Goal: Task Accomplishment & Management: Manage account settings

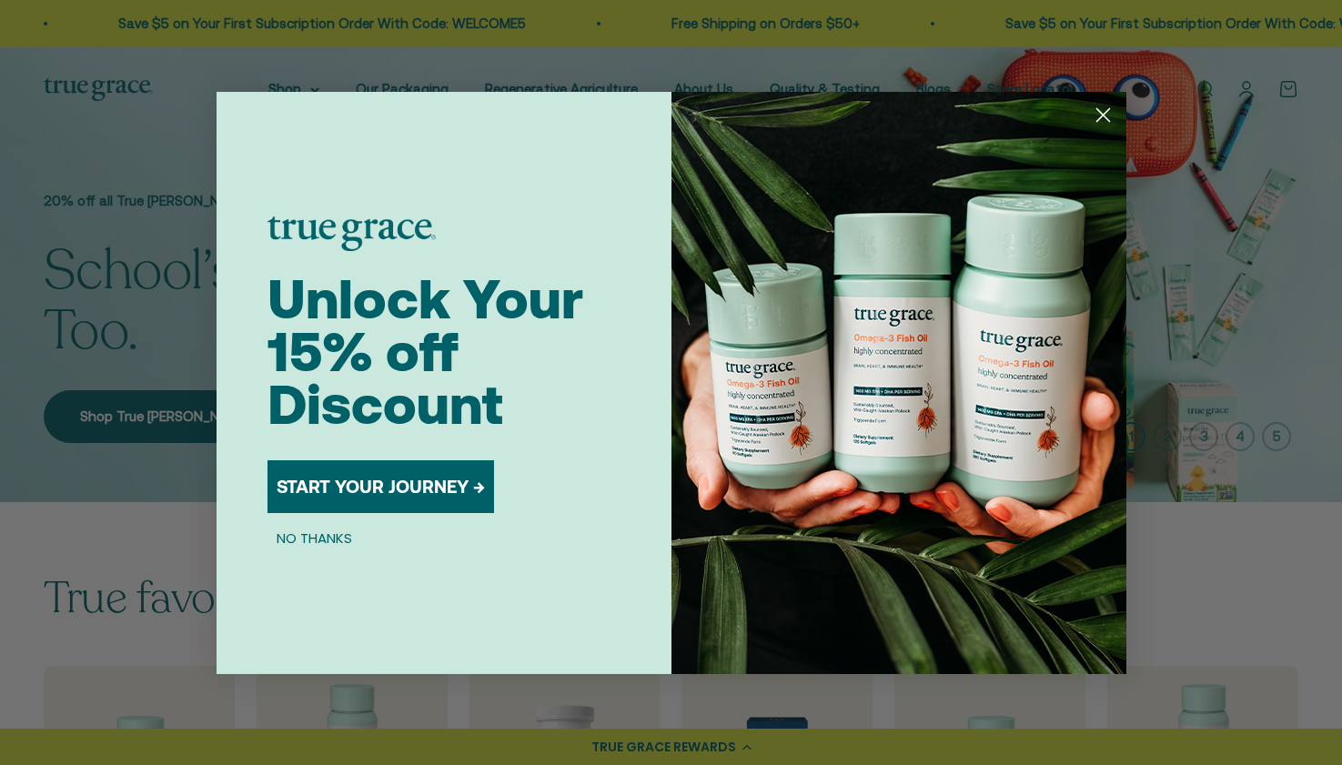
click at [1107, 122] on circle "Close dialog" at bounding box center [1102, 114] width 30 height 30
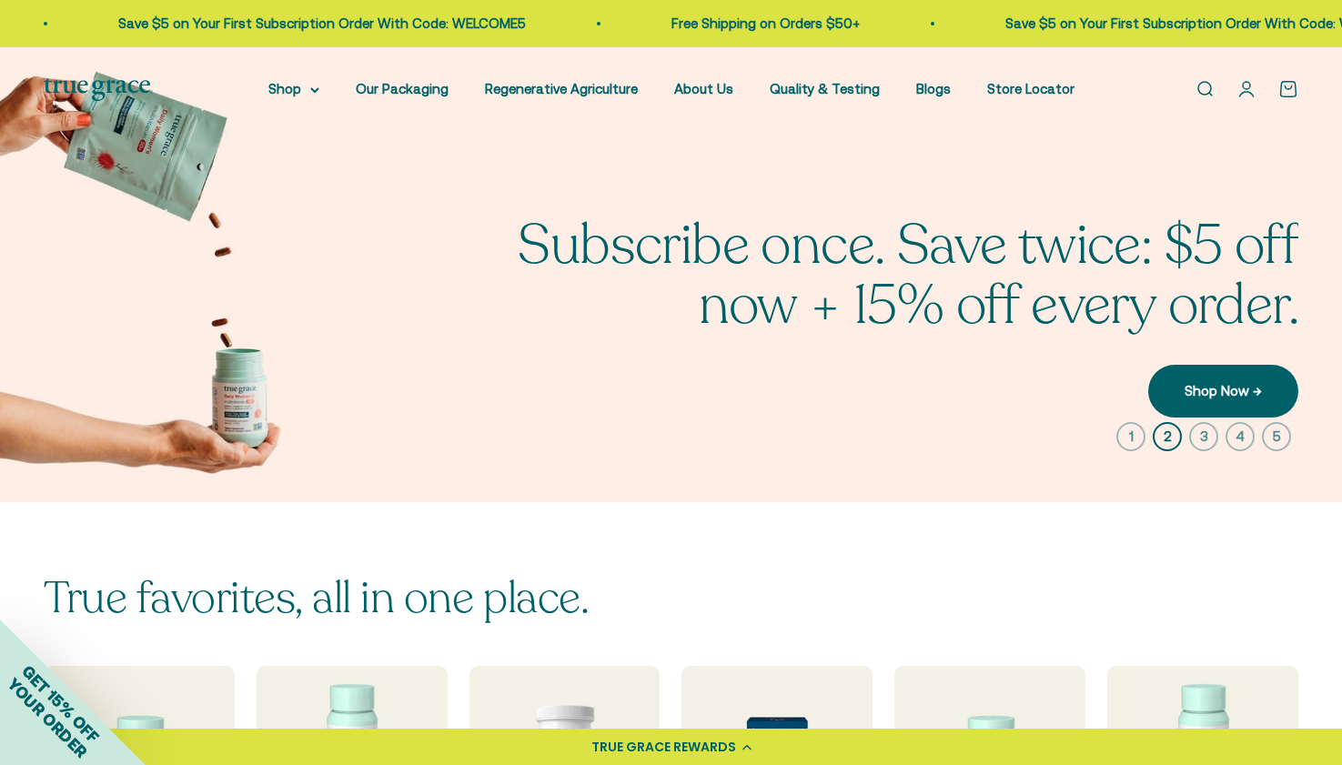
click at [1246, 87] on link "Open account page" at bounding box center [1246, 89] width 20 height 20
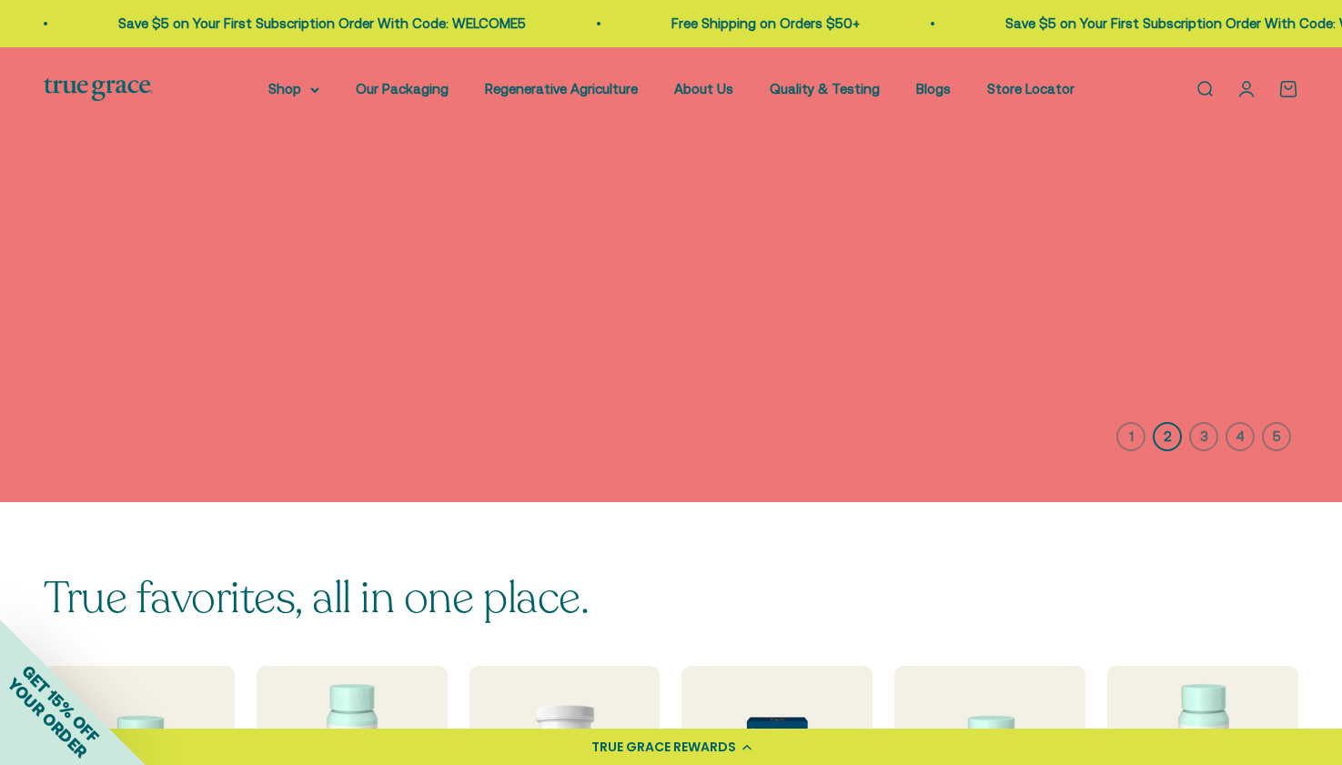
click at [1243, 86] on link "Open account page" at bounding box center [1246, 89] width 20 height 20
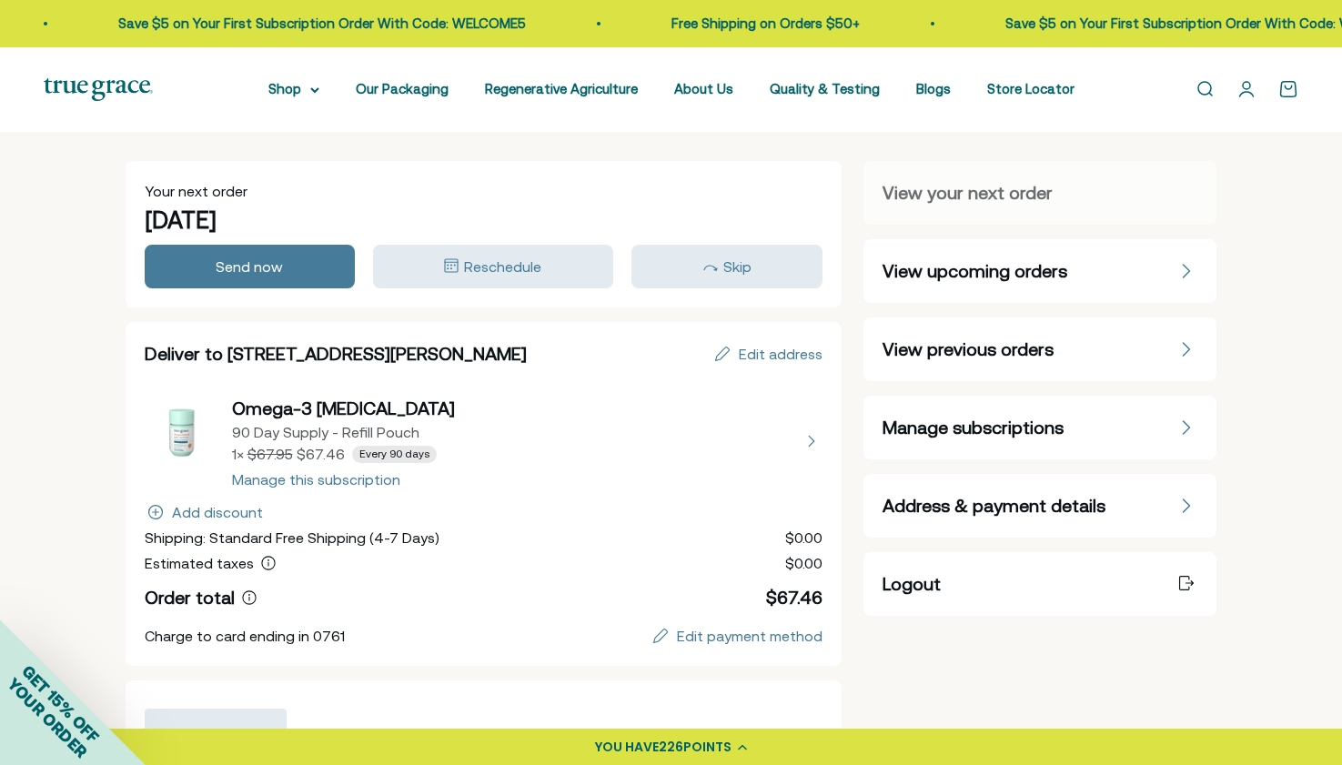
click at [1007, 426] on span "Manage subscriptions" at bounding box center [973, 427] width 181 height 25
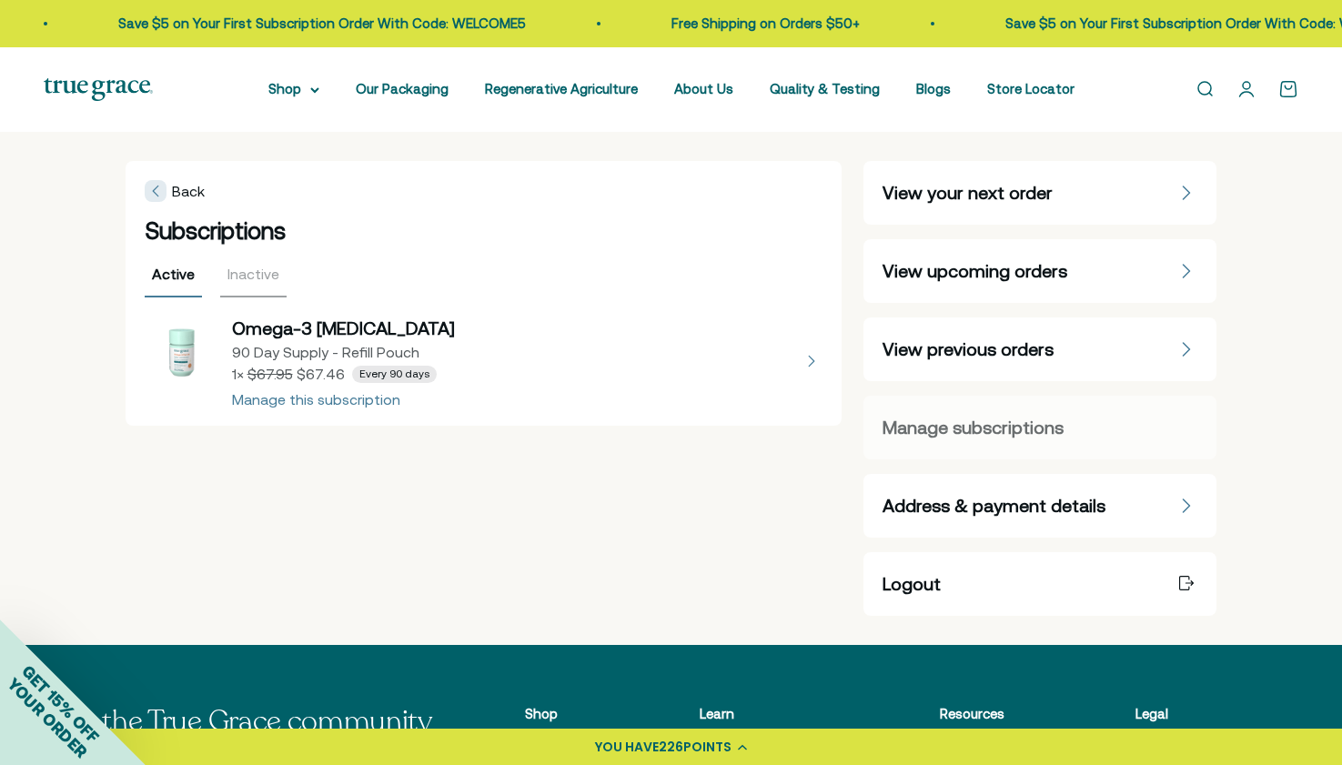
click at [379, 403] on button "view details about Omega-3 Fish Oil 90 Day Supply - Refill Pouch 1 × $67.46 Eve…" at bounding box center [484, 361] width 679 height 91
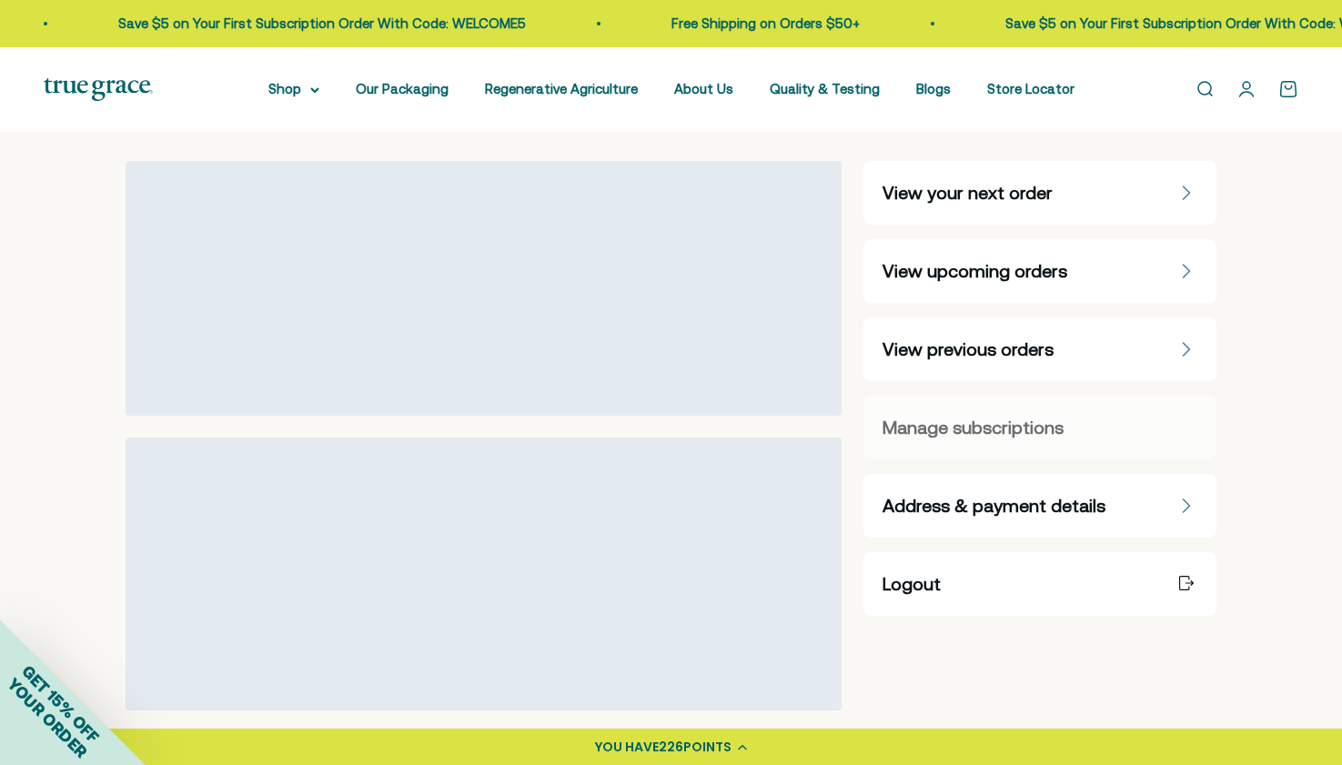
select select "90 Day"
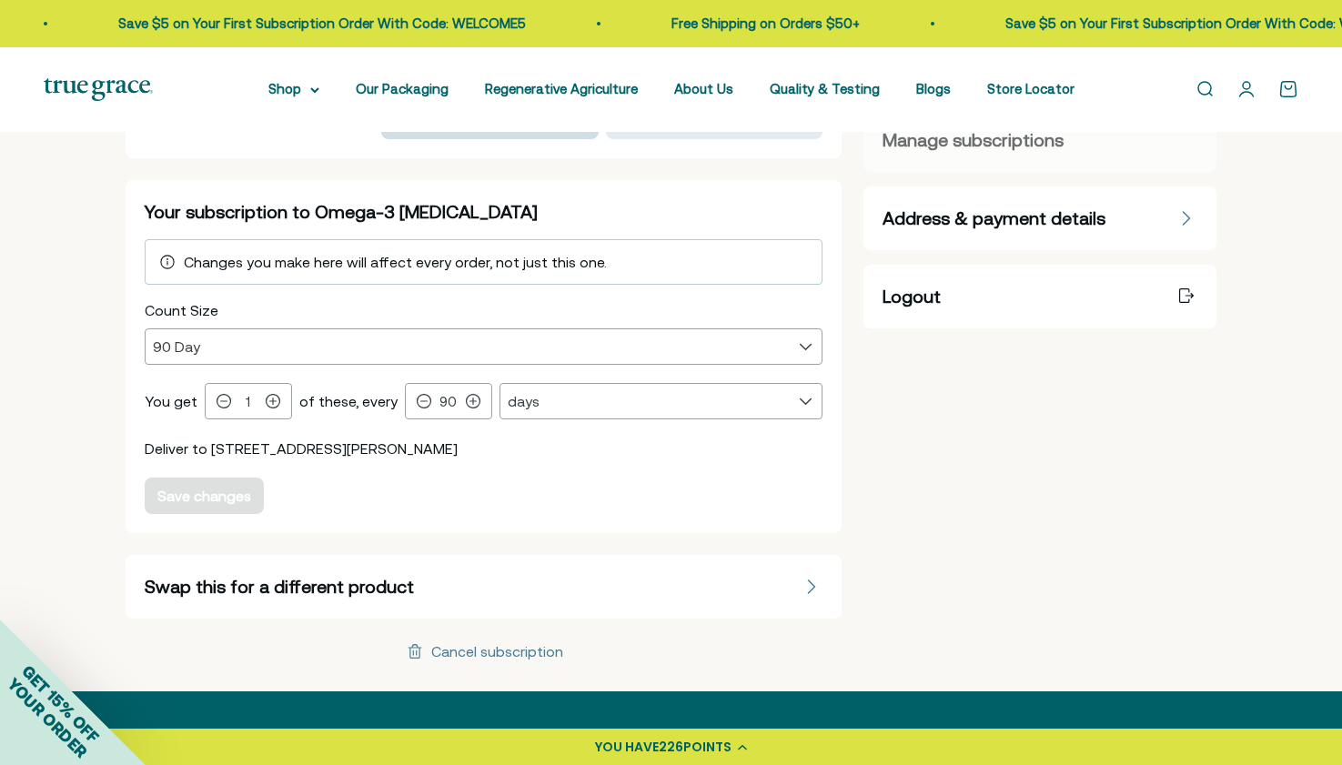
scroll to position [328, 0]
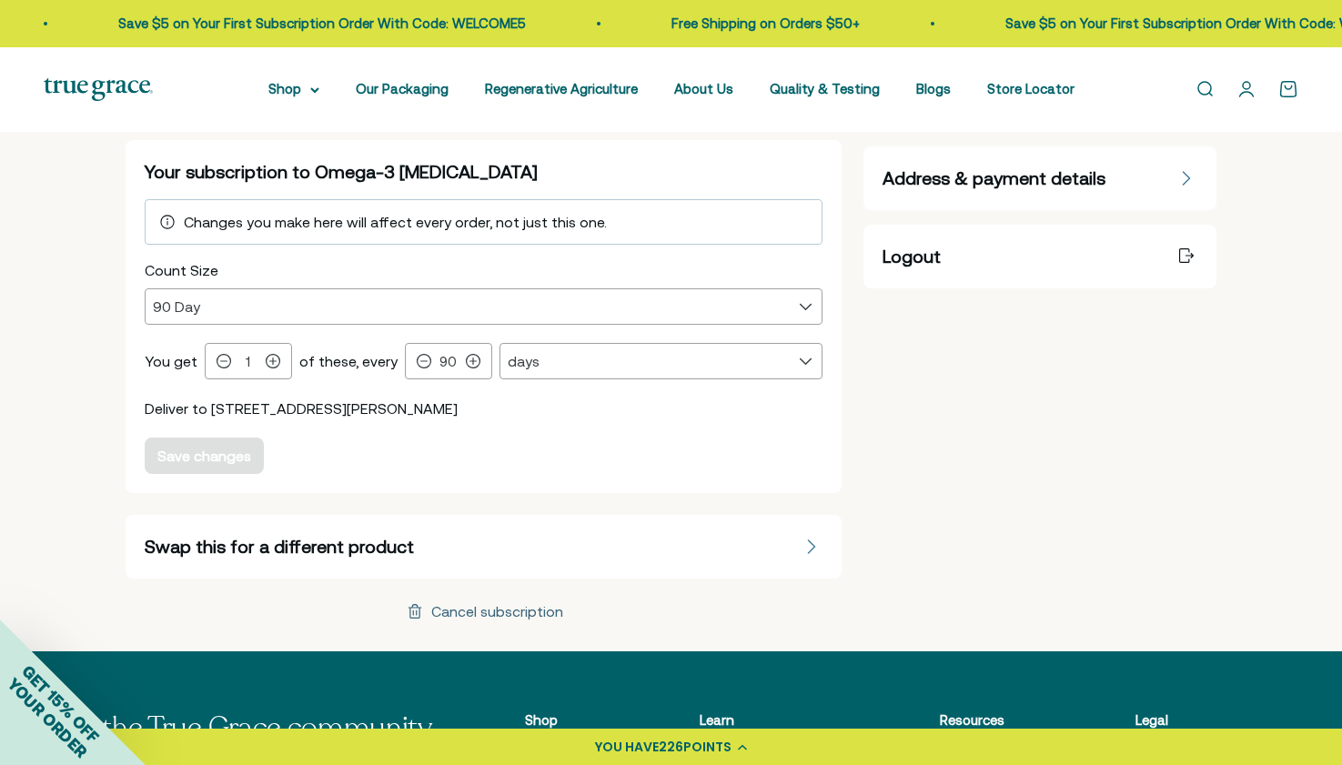
click at [510, 607] on div "Cancel subscription" at bounding box center [497, 611] width 132 height 15
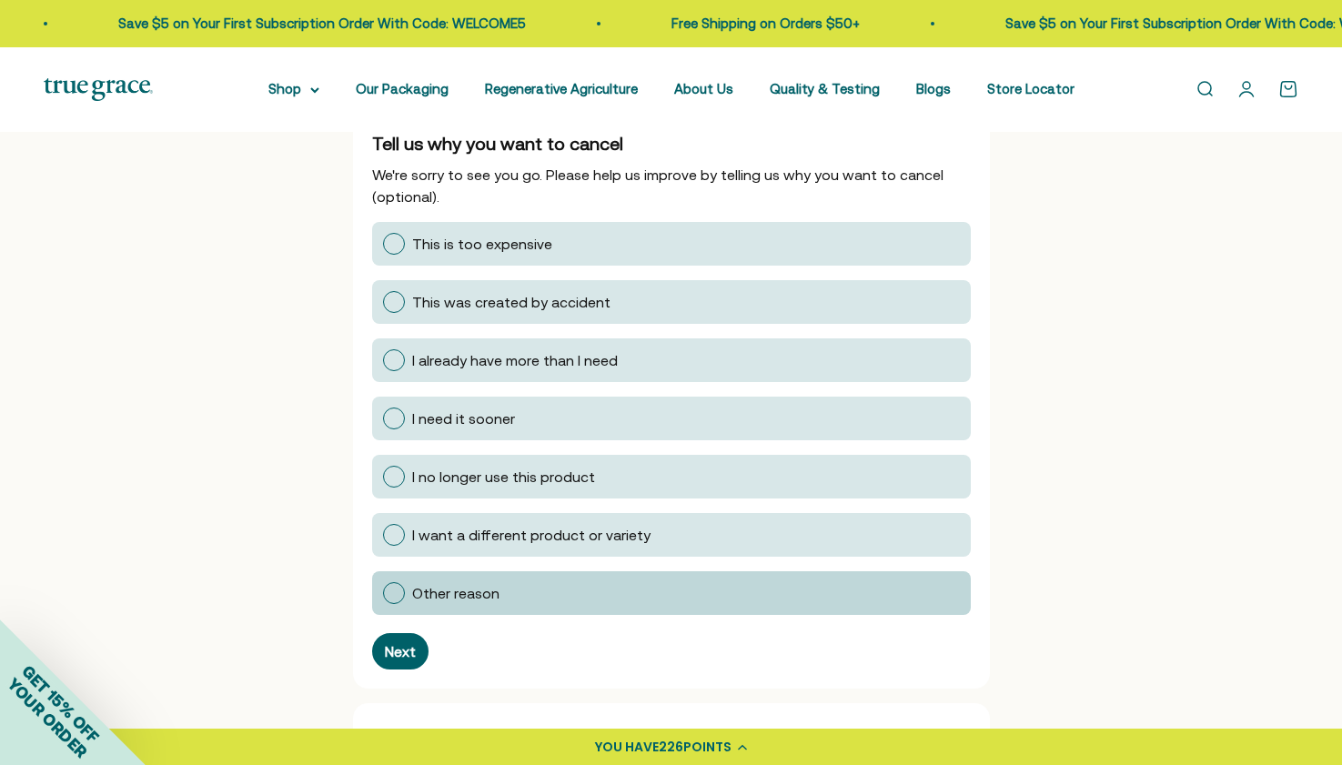
scroll to position [286, 0]
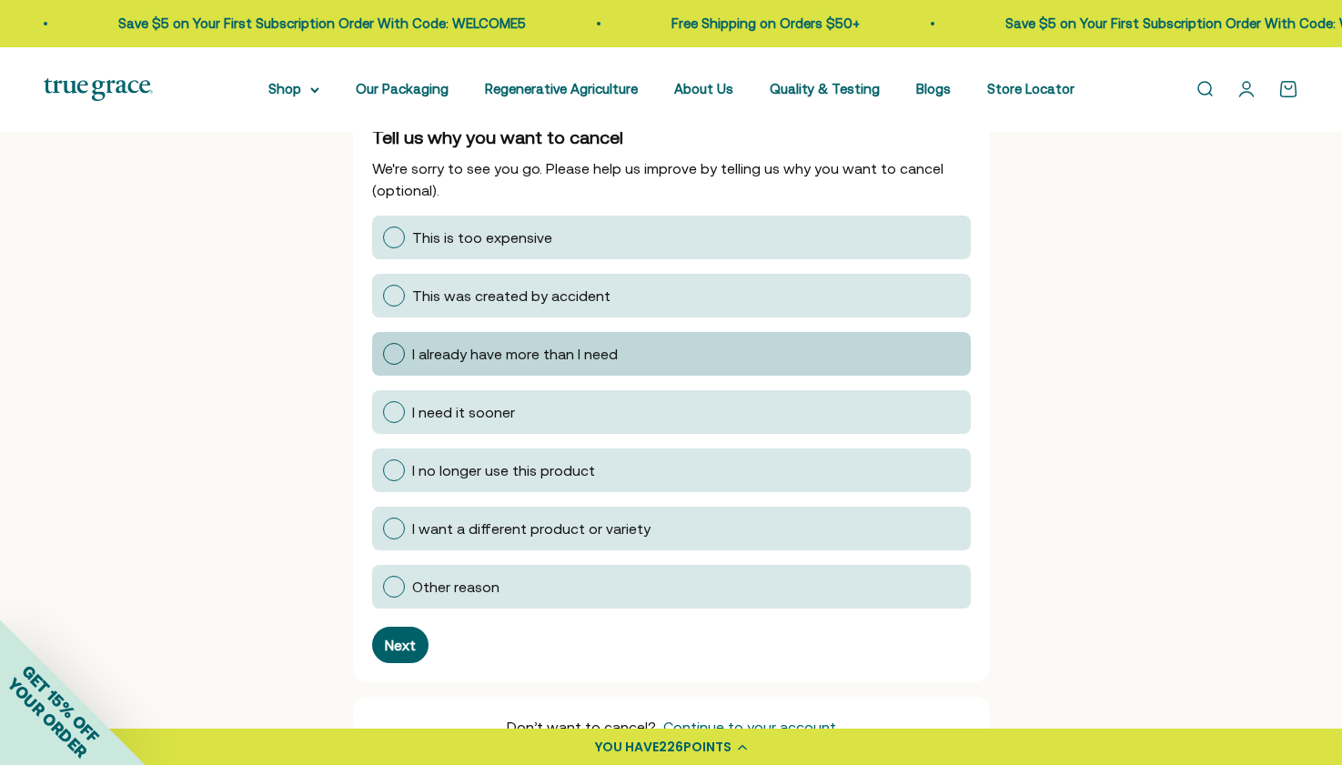
click at [398, 358] on div at bounding box center [394, 354] width 22 height 22
click at [382, 354] on input "I already have more than I need" at bounding box center [382, 354] width 0 height 0
click at [411, 644] on div "Next" at bounding box center [400, 645] width 31 height 15
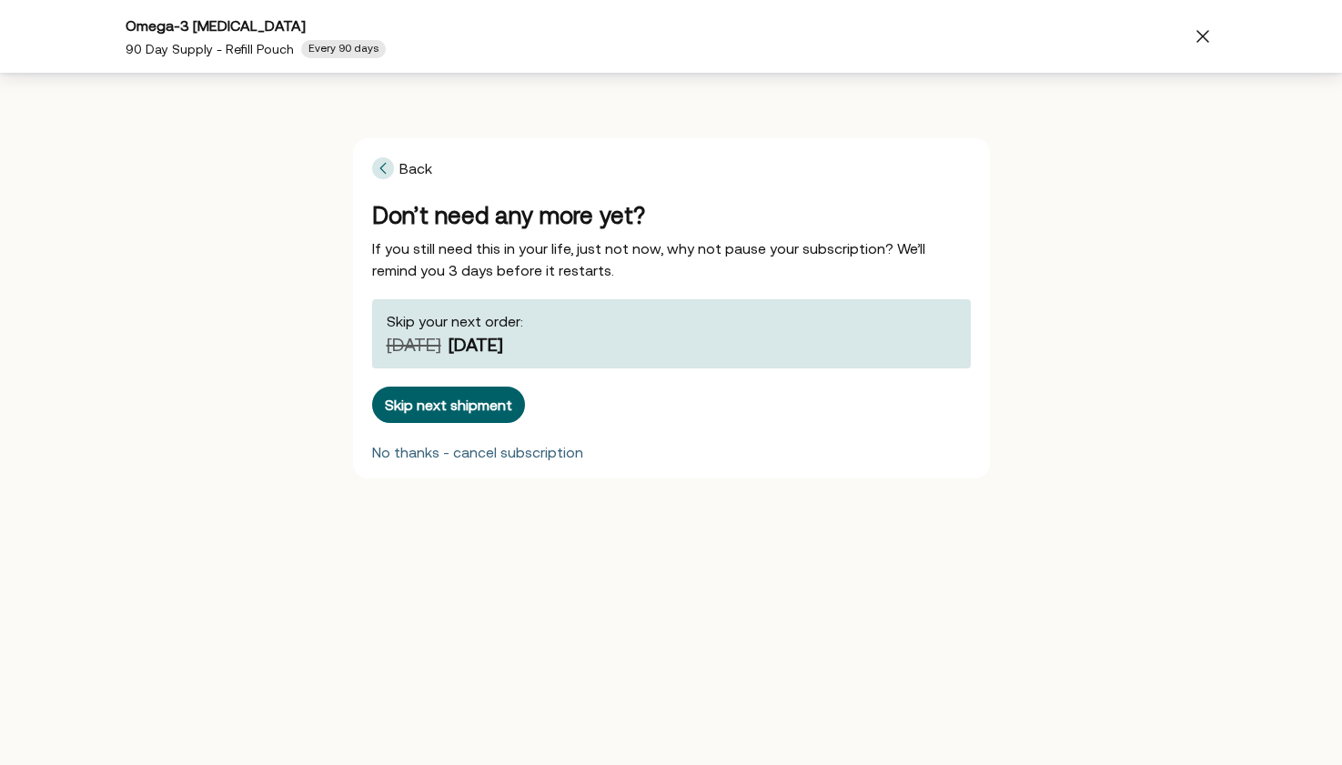
click at [511, 449] on div "No thanks - cancel subscription" at bounding box center [477, 452] width 211 height 15
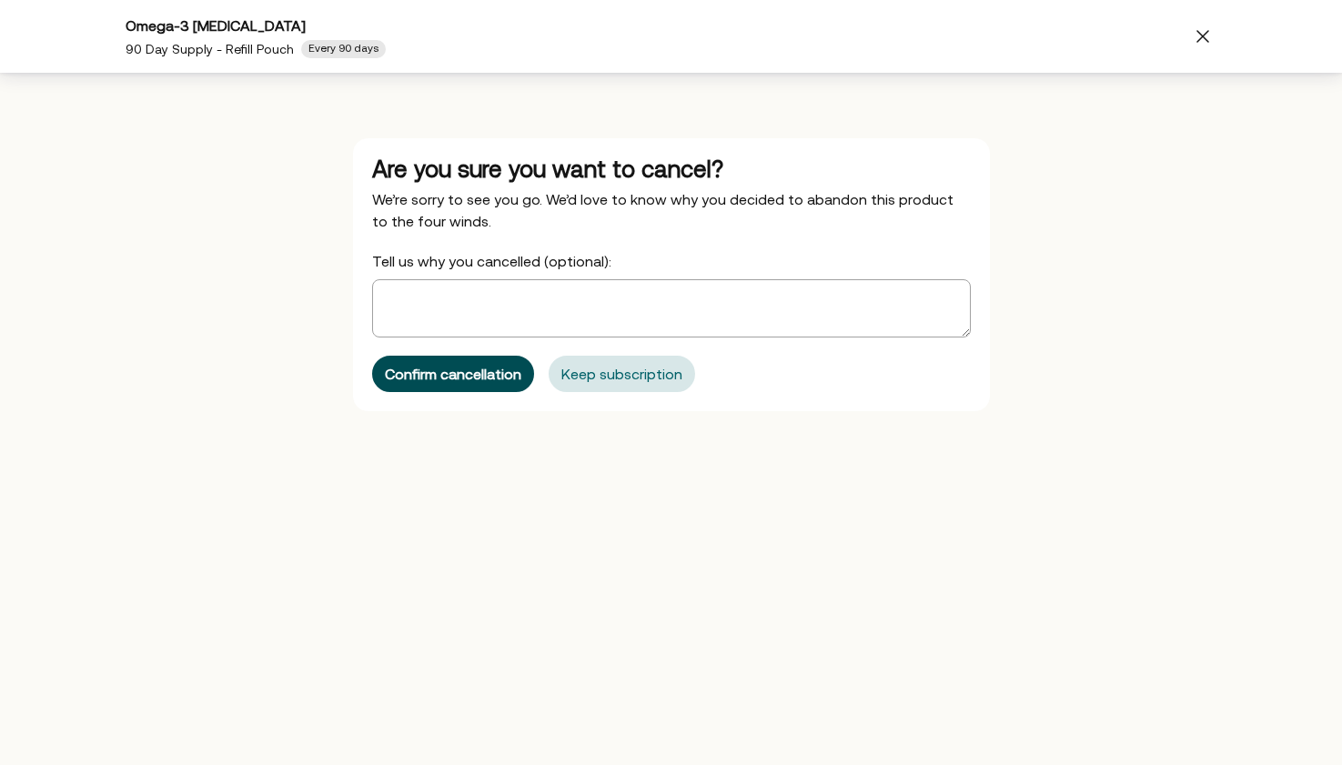
click at [493, 375] on div "Confirm cancellation" at bounding box center [453, 374] width 136 height 15
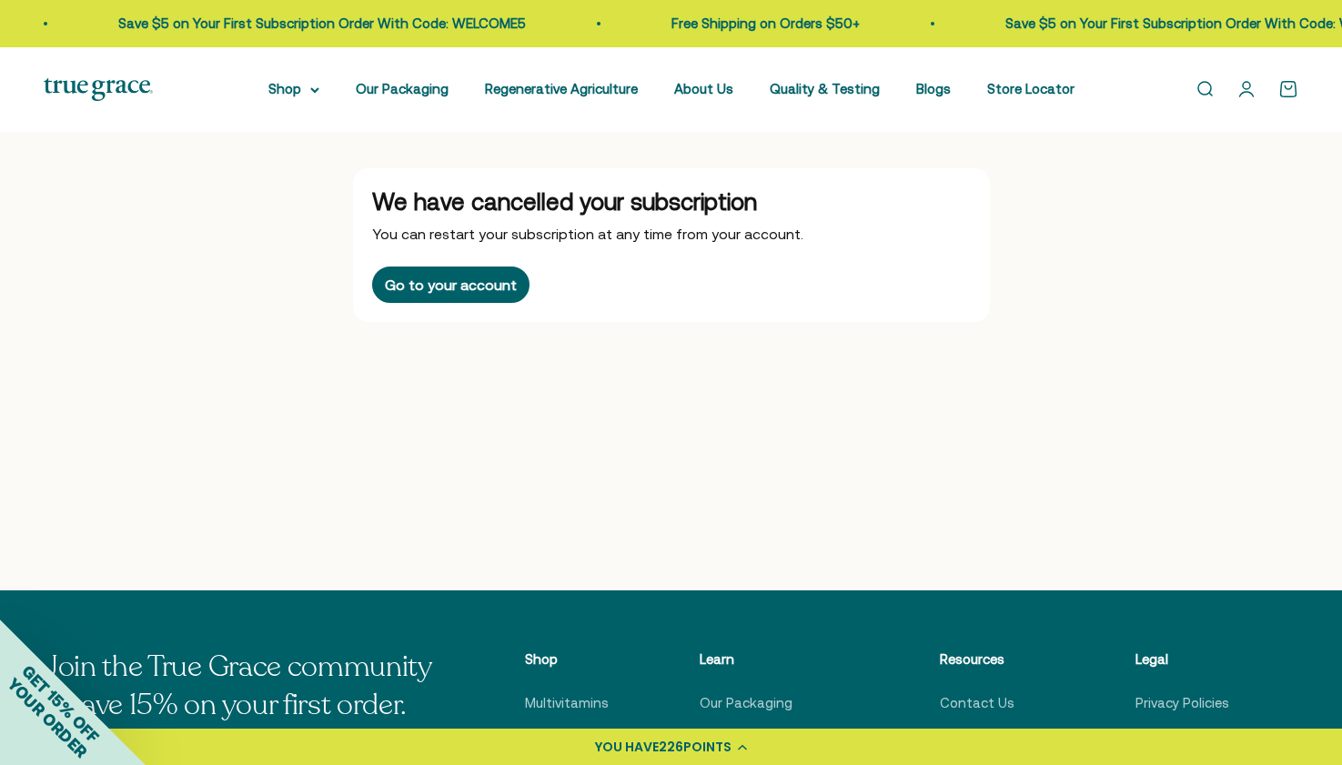
scroll to position [0, 0]
